Goal: Use online tool/utility

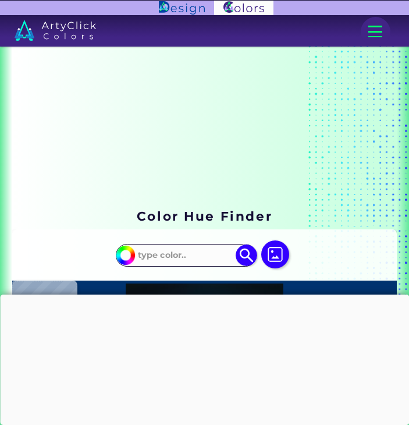
type input "#ebc244"
type input "#EBC244"
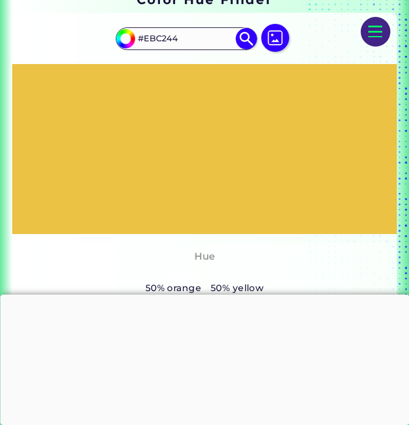
scroll to position [220, 0]
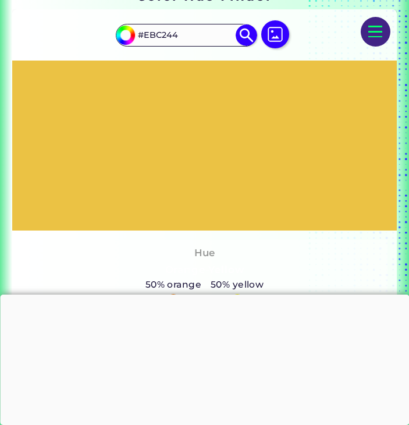
drag, startPoint x: 179, startPoint y: 36, endPoint x: 145, endPoint y: 38, distance: 33.2
click at [145, 38] on input "#EBC244" at bounding box center [186, 35] width 105 height 19
click at [127, 34] on input "#ebc244" at bounding box center [124, 33] width 18 height 18
type input "#f3d64d"
type input "#F3D64D"
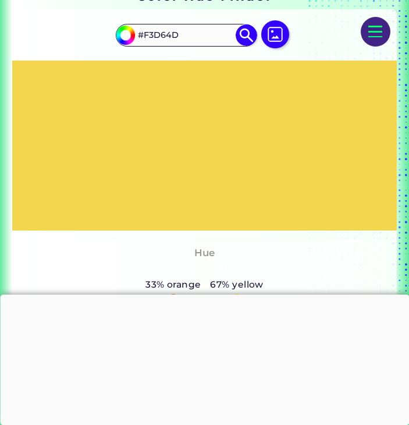
type input "#f3d64d"
click at [63, 113] on div at bounding box center [204, 146] width 385 height 170
drag, startPoint x: 191, startPoint y: 37, endPoint x: 144, endPoint y: 36, distance: 47.1
click at [144, 36] on input "#F3D64D" at bounding box center [186, 35] width 105 height 19
